Goal: Find specific page/section: Find specific page/section

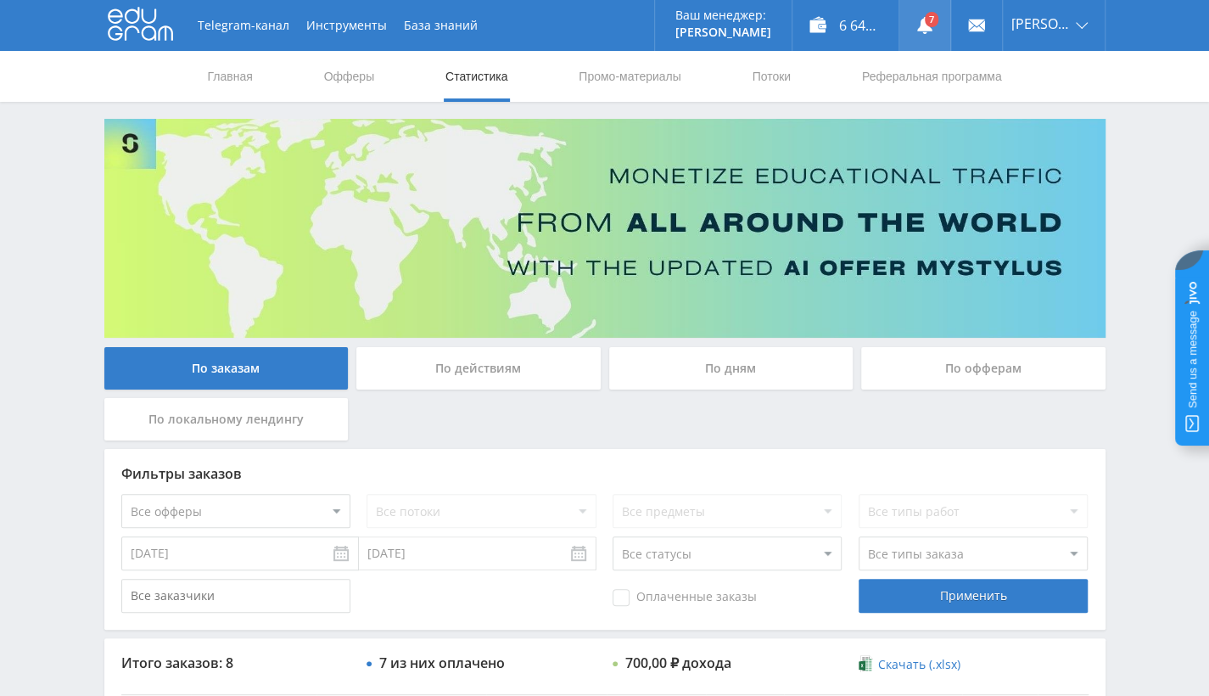
click at [950, 24] on link at bounding box center [924, 25] width 51 height 51
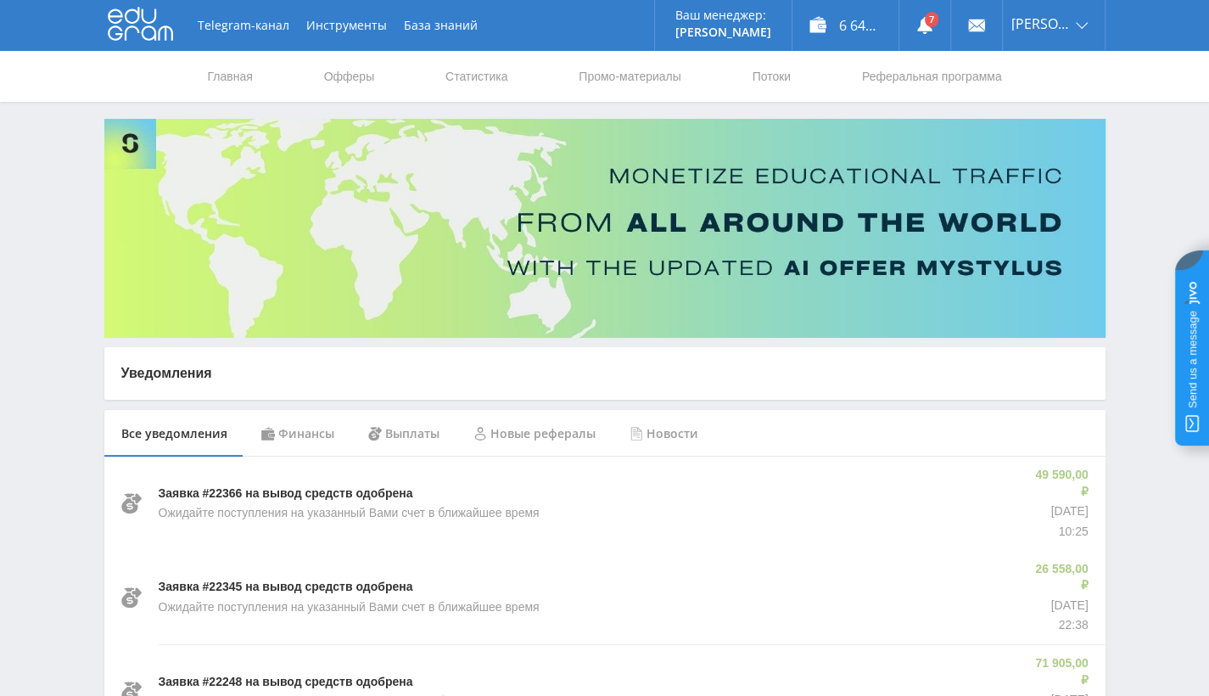
click at [318, 436] on div "Финансы" at bounding box center [297, 434] width 107 height 48
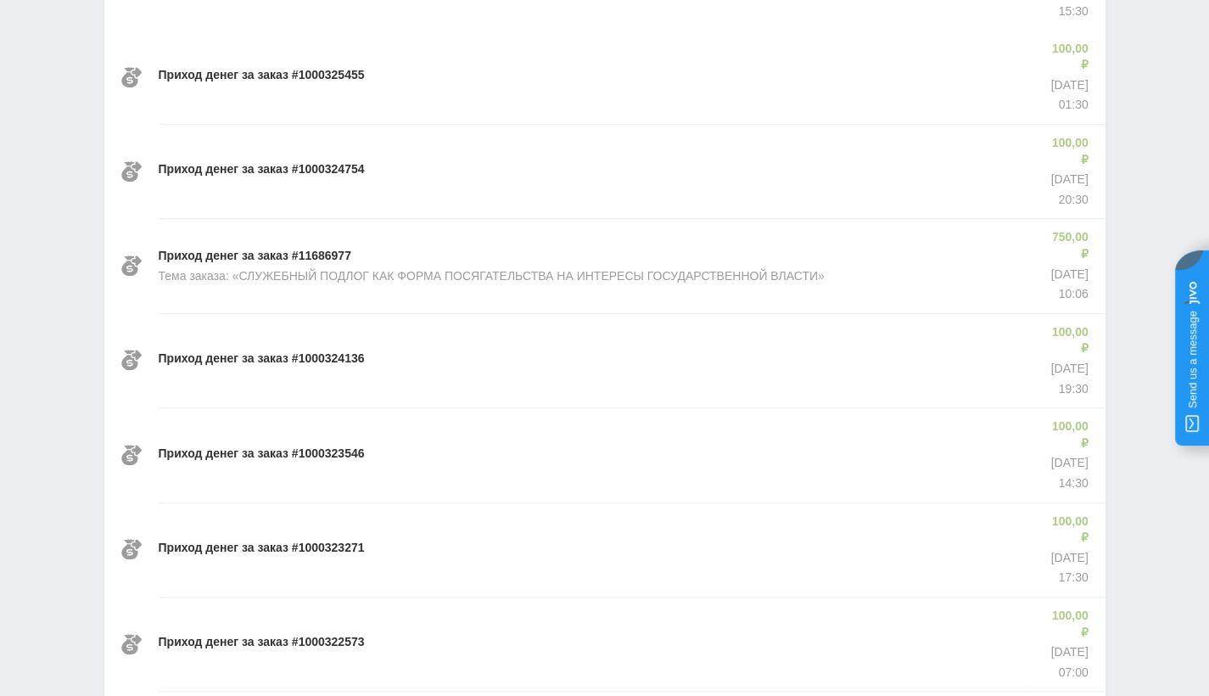
scroll to position [509, 0]
